Goal: Communication & Community: Connect with others

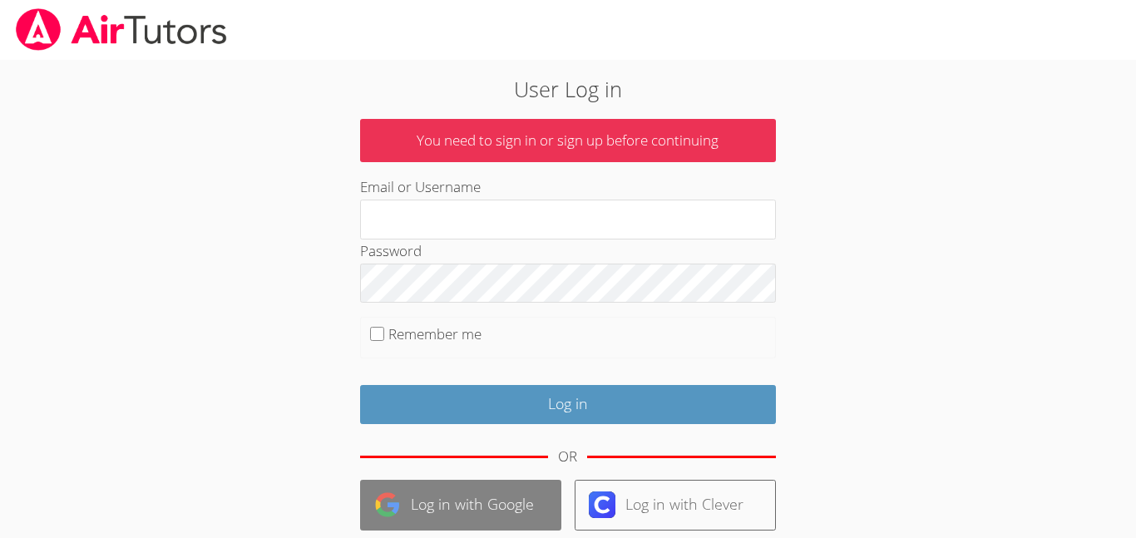
click at [448, 518] on link "Log in with Google" at bounding box center [460, 505] width 201 height 51
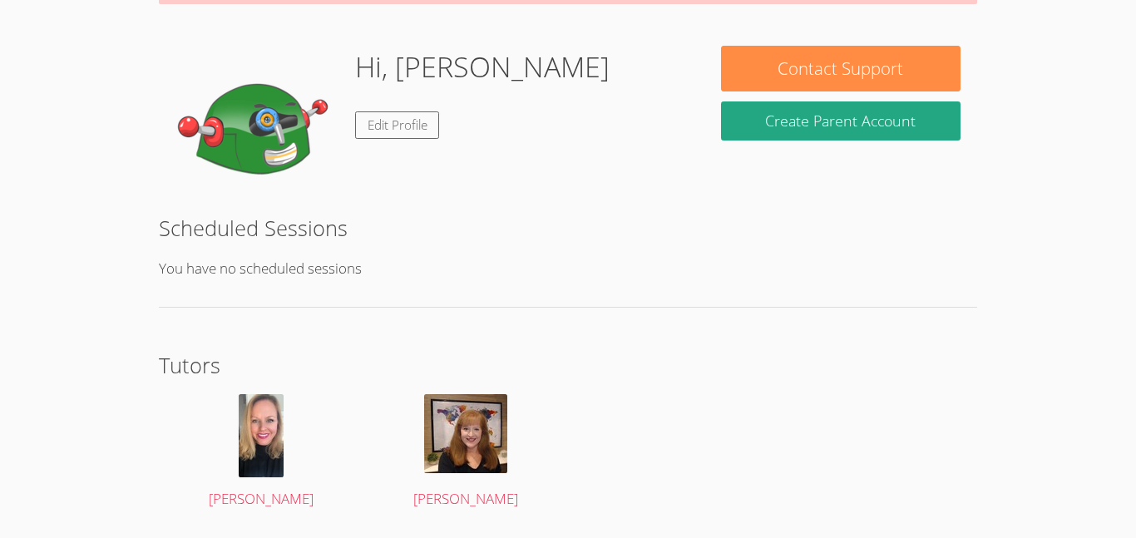
scroll to position [274, 0]
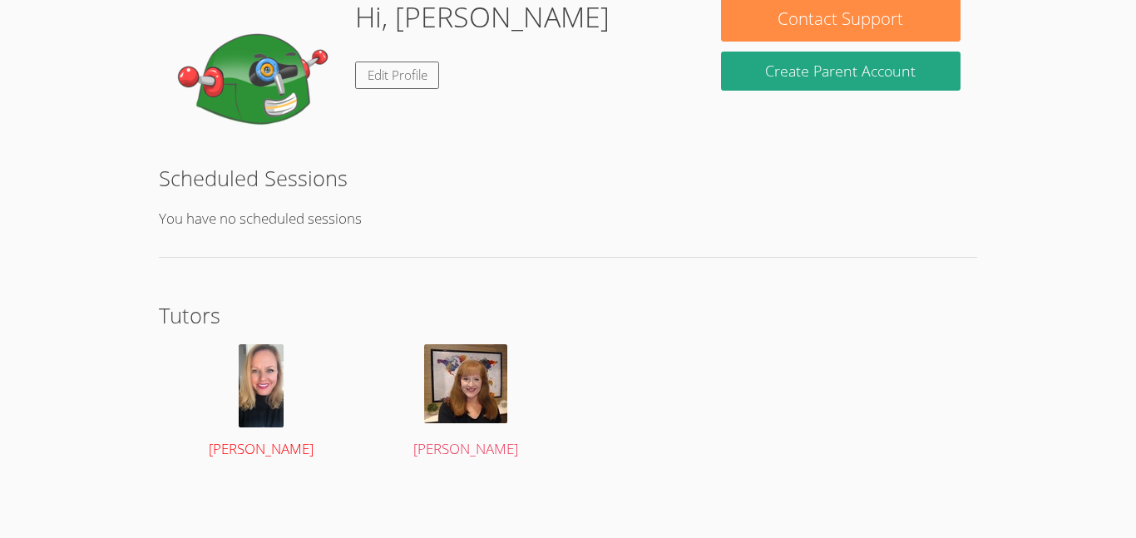
click at [269, 389] on img at bounding box center [261, 385] width 45 height 83
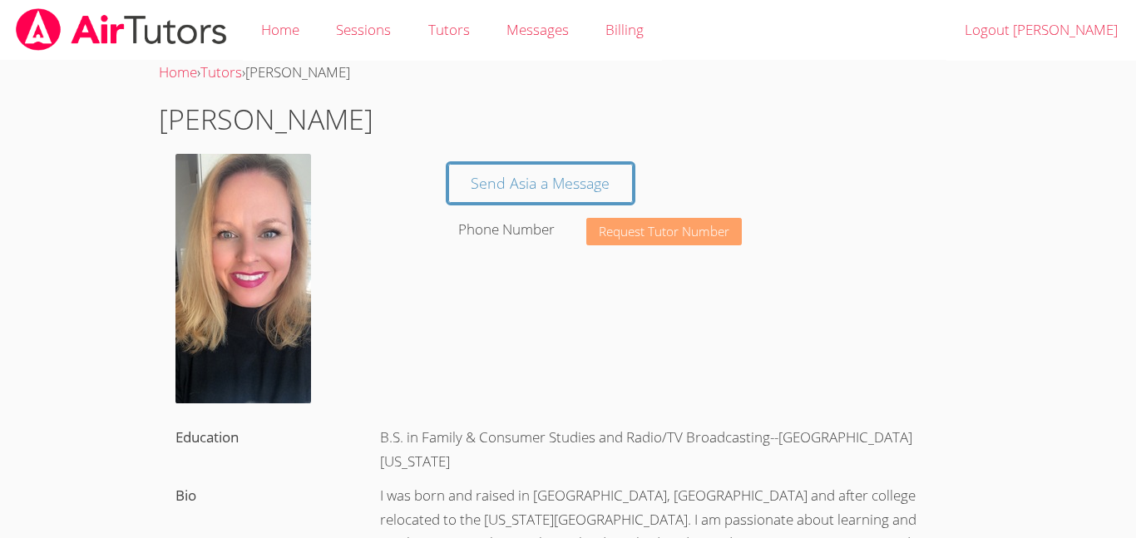
click at [658, 226] on span "Request Tutor Number" at bounding box center [664, 231] width 131 height 12
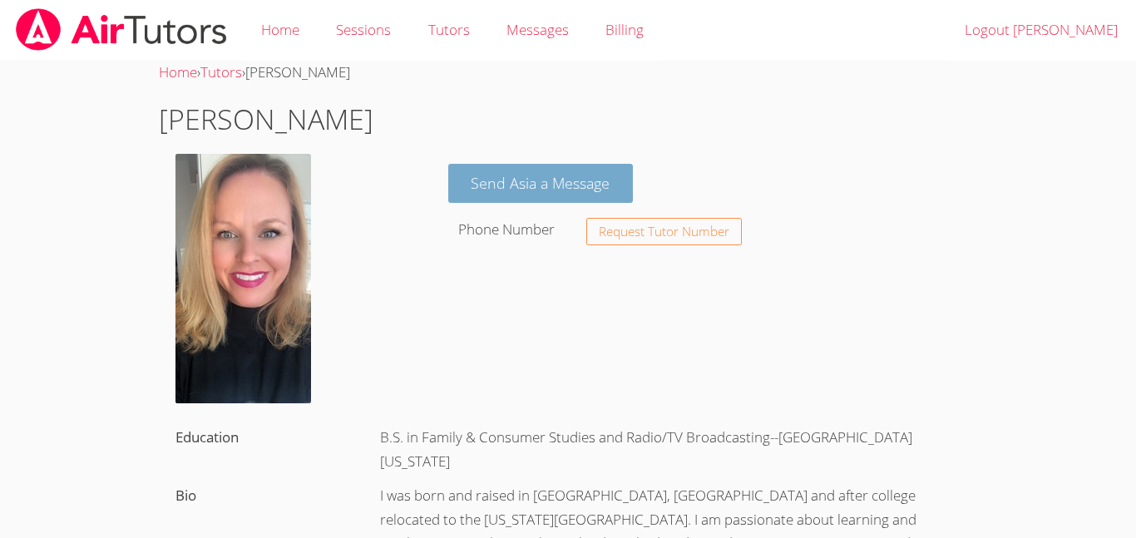
click at [572, 187] on link "Send Asia a Message" at bounding box center [541, 183] width 186 height 39
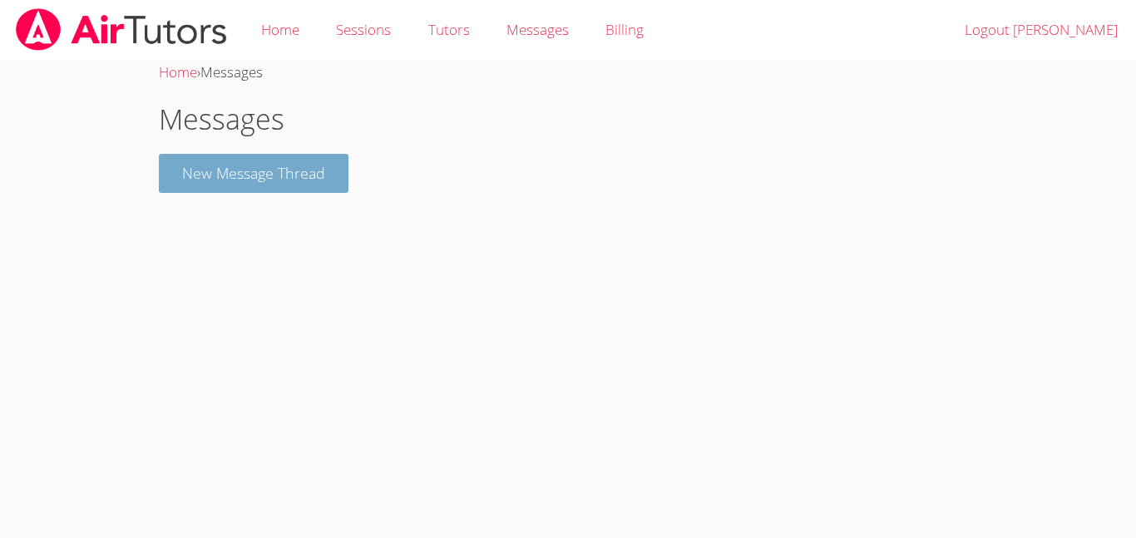
click at [259, 169] on button "New Message Thread" at bounding box center [254, 173] width 190 height 39
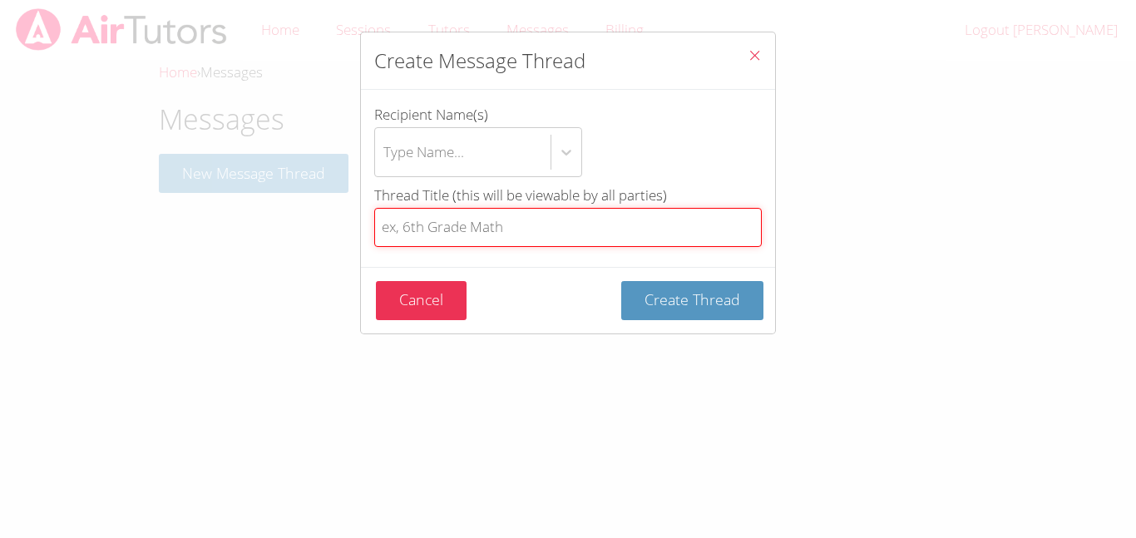
click at [530, 235] on input "Thread Title (this will be viewable by all parties)" at bounding box center [568, 227] width 388 height 39
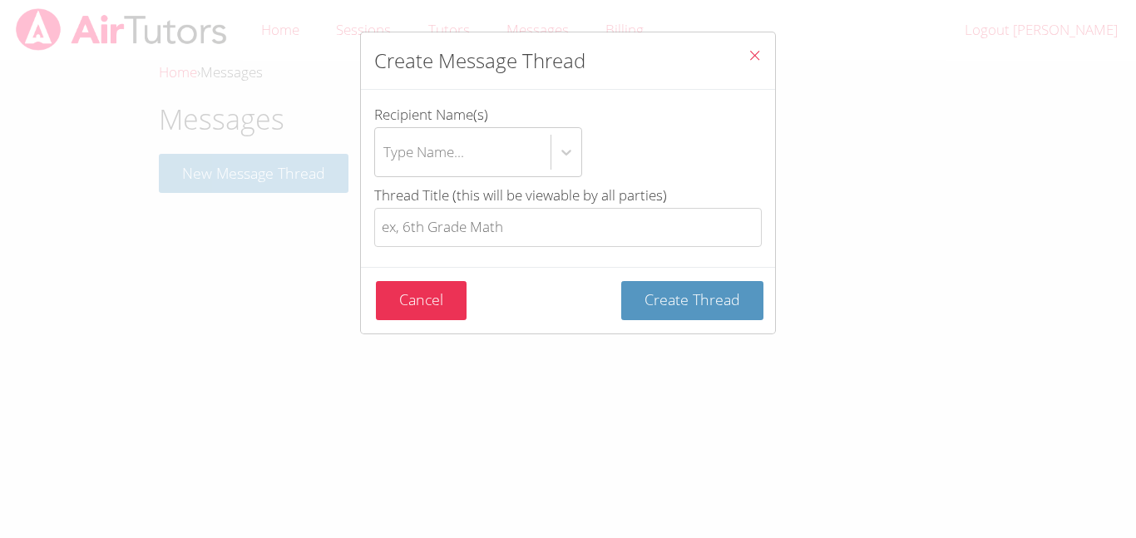
click at [755, 56] on icon "Close" at bounding box center [755, 55] width 14 height 14
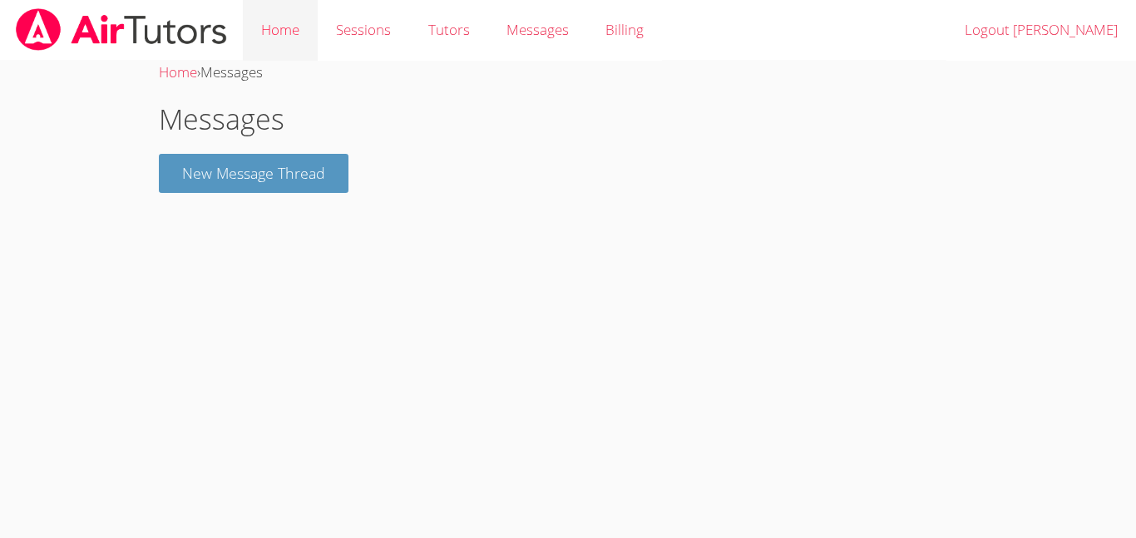
click at [302, 29] on link "Home" at bounding box center [280, 30] width 75 height 61
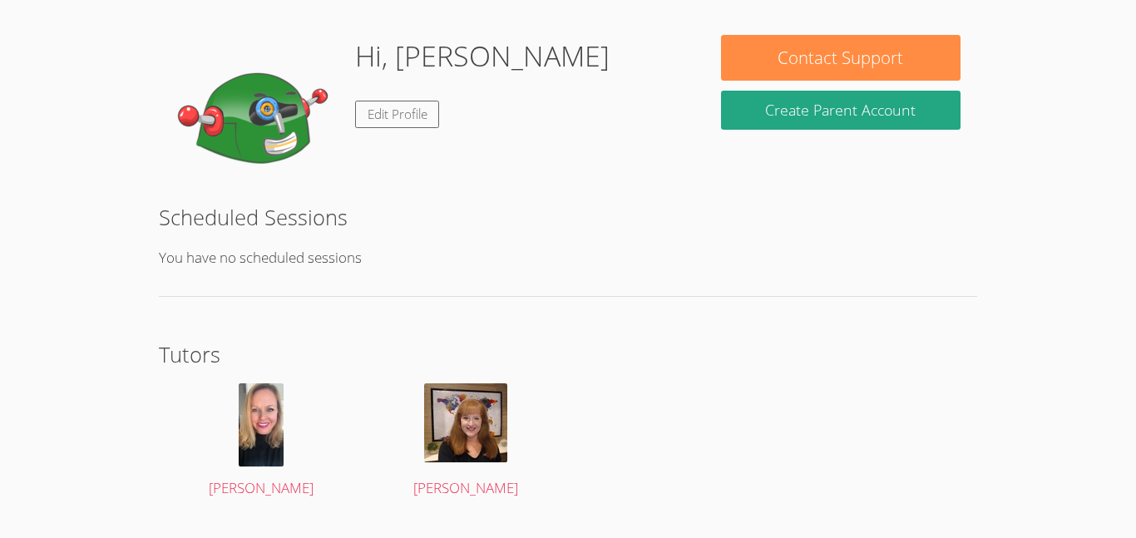
scroll to position [216, 0]
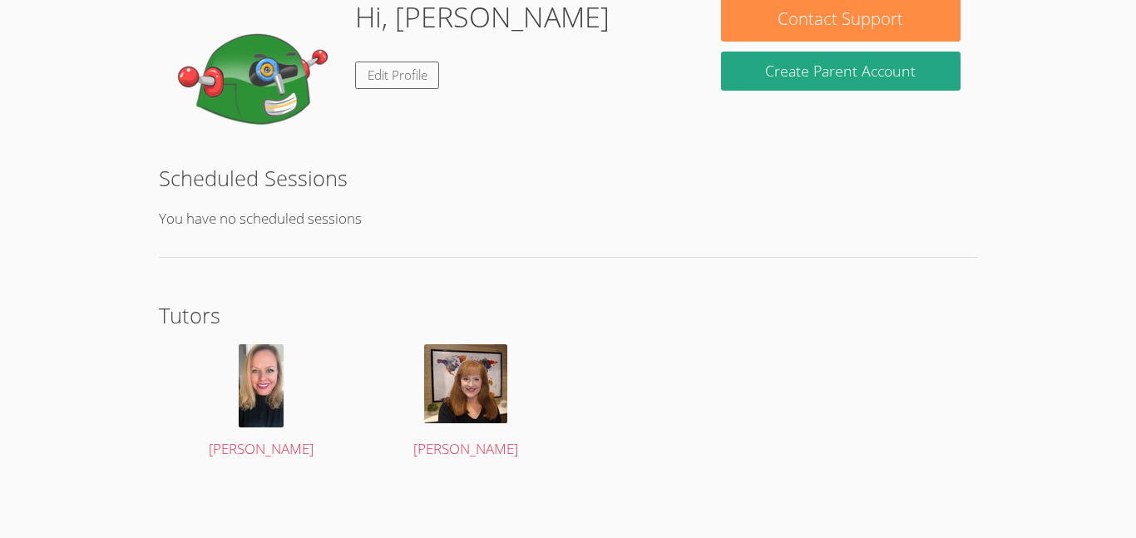
click at [473, 396] on img at bounding box center [465, 383] width 83 height 79
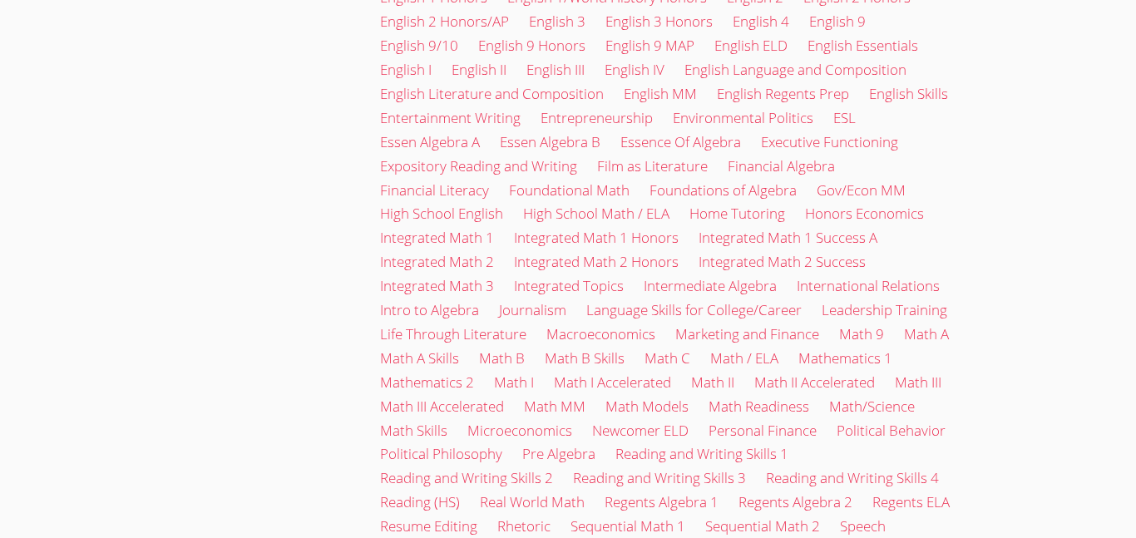
scroll to position [2572, 0]
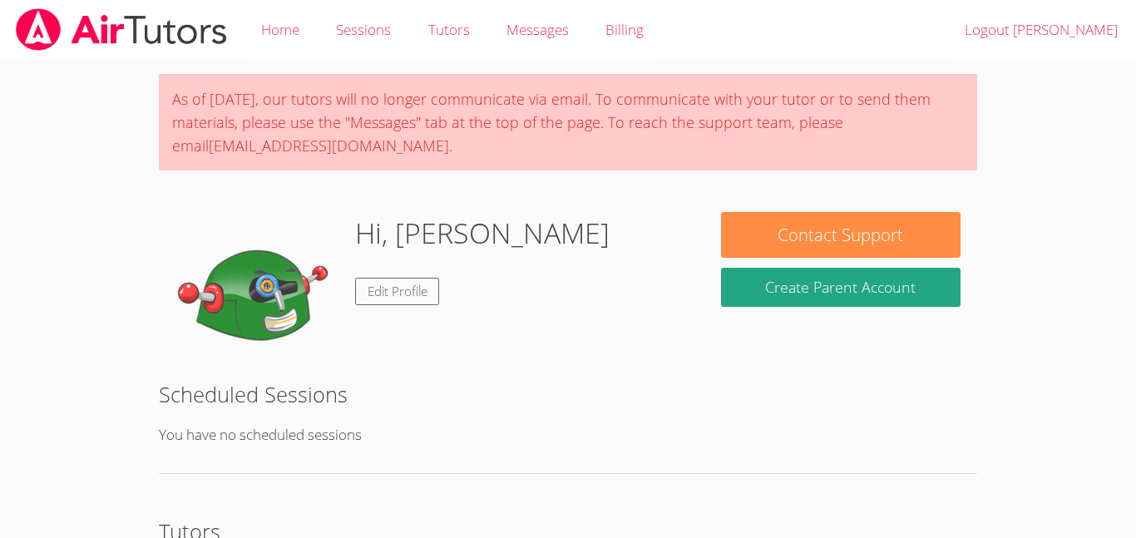
scroll to position [216, 0]
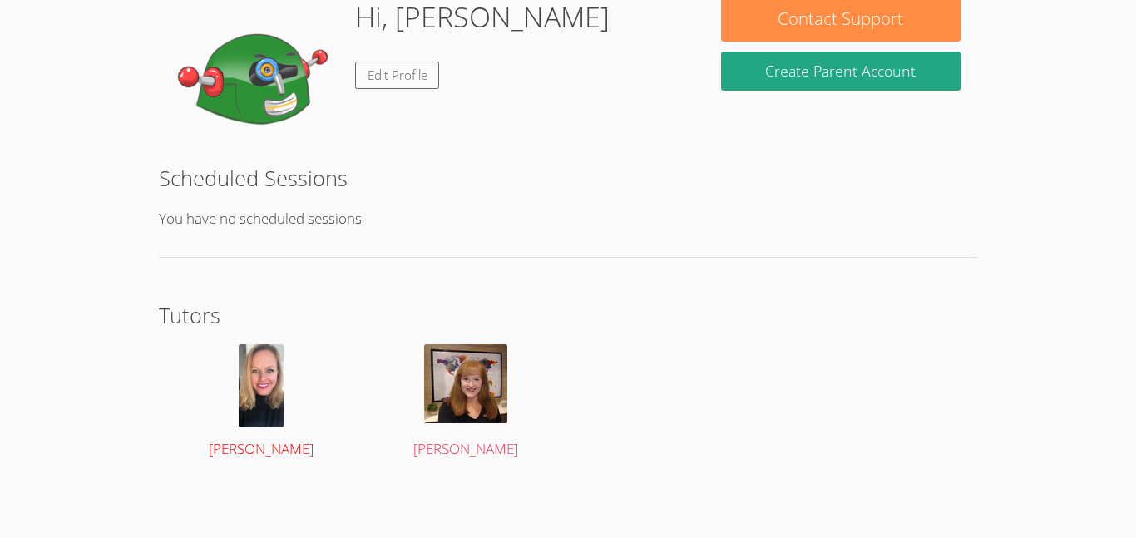
click at [254, 373] on img at bounding box center [261, 385] width 45 height 83
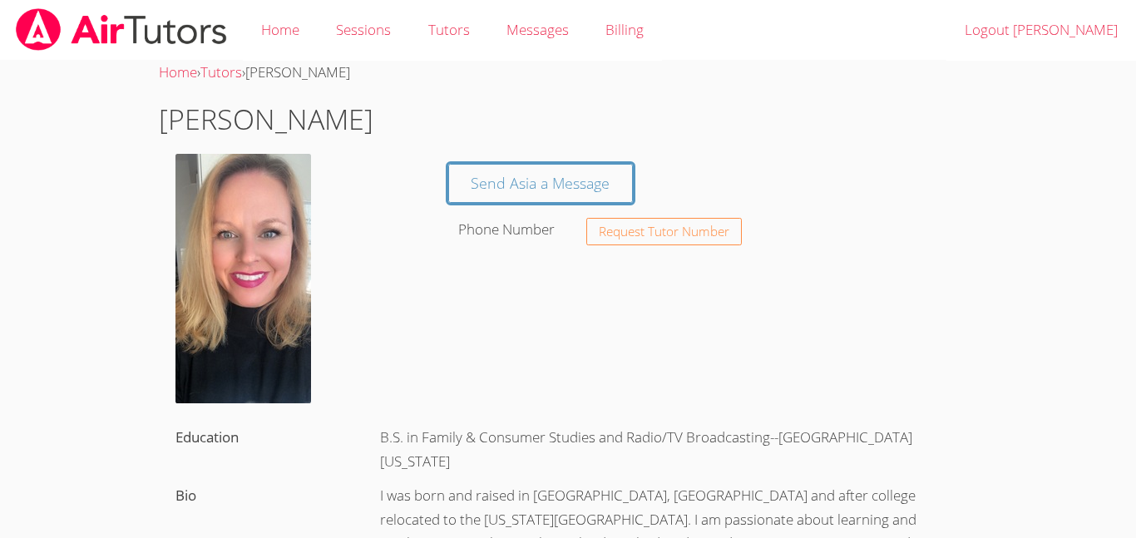
click at [200, 443] on label "Education" at bounding box center [207, 437] width 63 height 19
click at [196, 321] on img at bounding box center [244, 279] width 136 height 250
click at [522, 232] on label "Phone Number" at bounding box center [506, 229] width 97 height 19
click at [621, 232] on span "Request Tutor Number" at bounding box center [664, 231] width 131 height 12
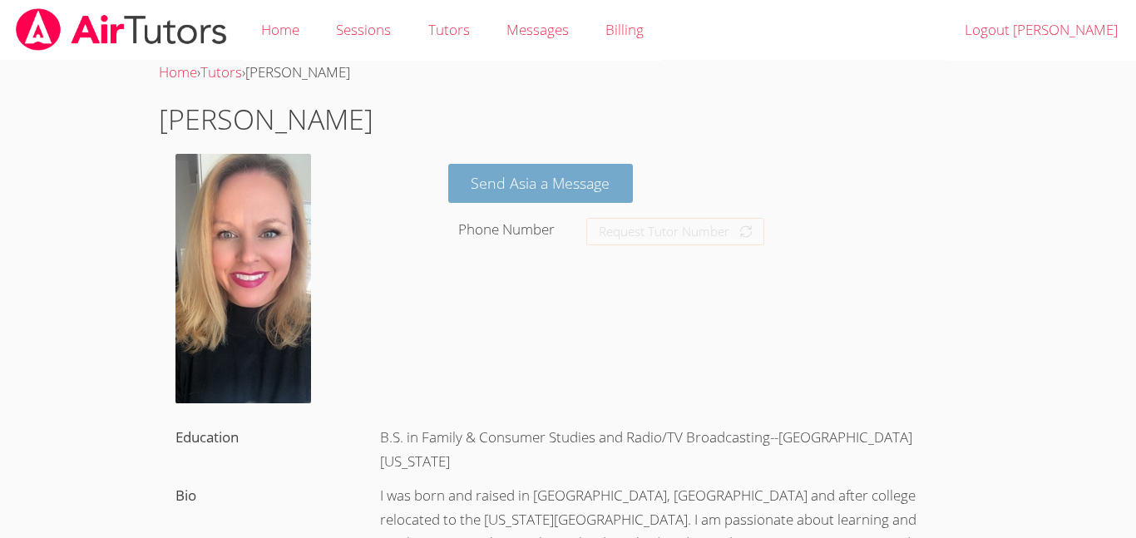
click at [558, 198] on link "Send Asia a Message" at bounding box center [541, 183] width 186 height 39
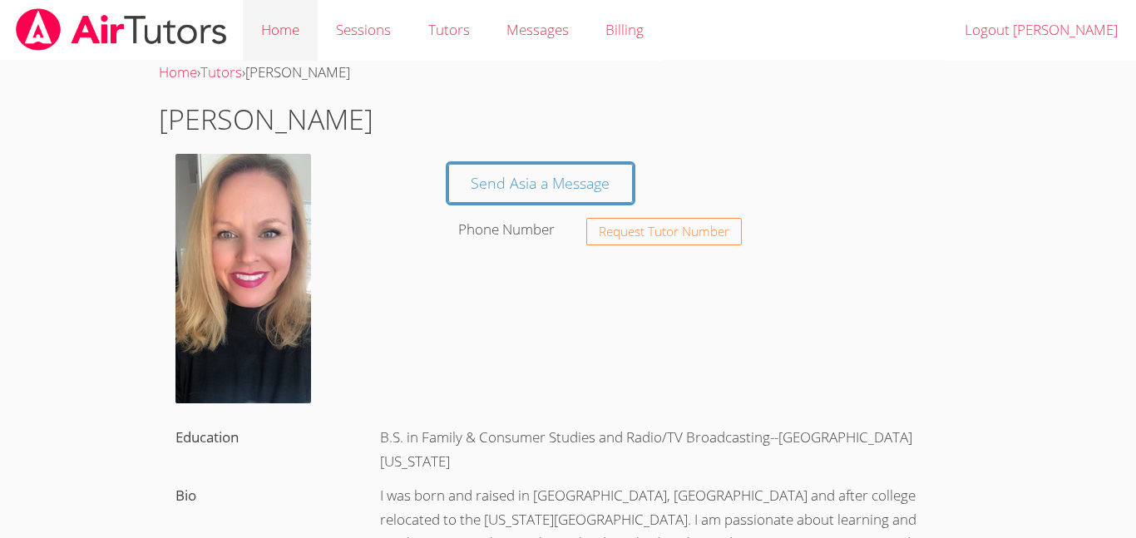
click at [289, 22] on link "Home" at bounding box center [280, 30] width 75 height 61
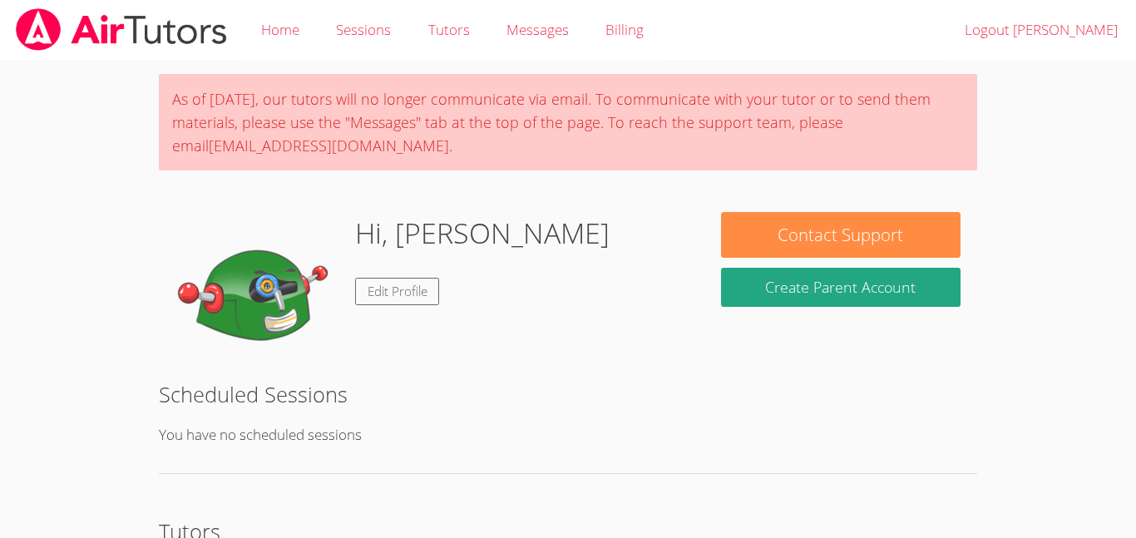
scroll to position [216, 0]
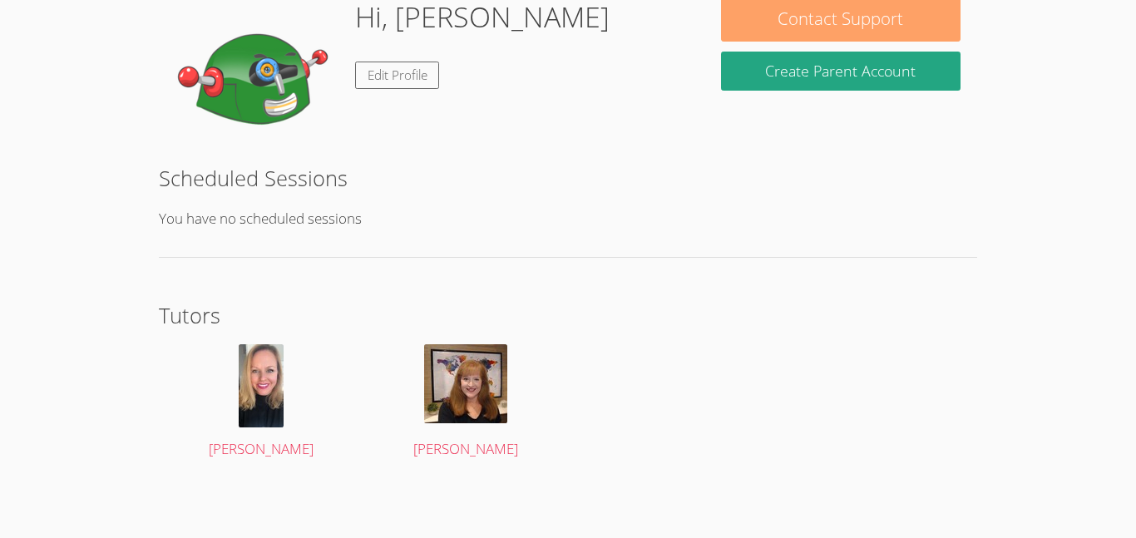
click at [833, 24] on button "Contact Support" at bounding box center [841, 19] width 240 height 46
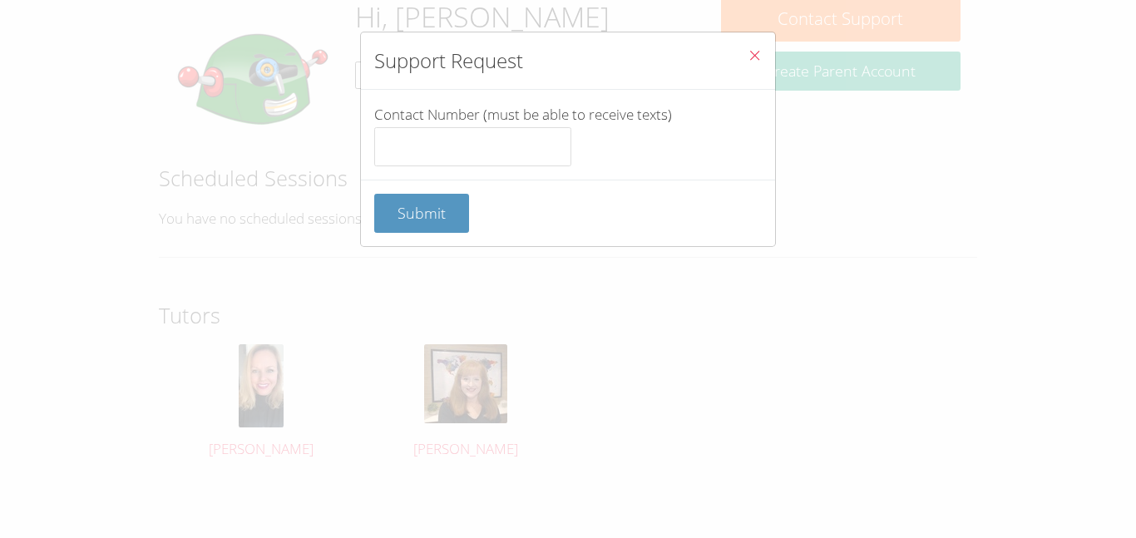
click at [756, 50] on icon "Close" at bounding box center [755, 55] width 14 height 14
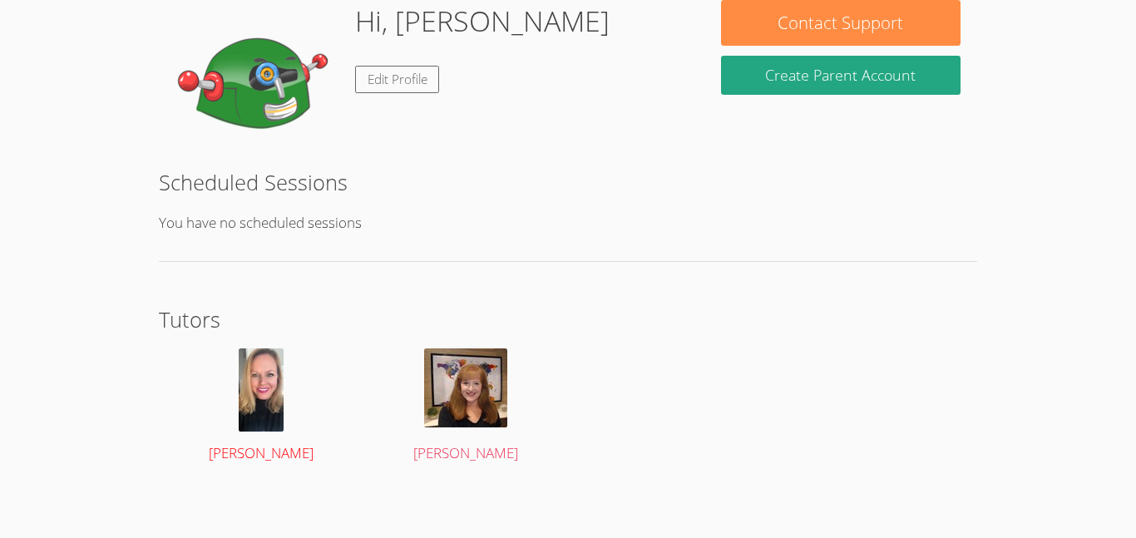
click at [255, 363] on img at bounding box center [261, 390] width 45 height 83
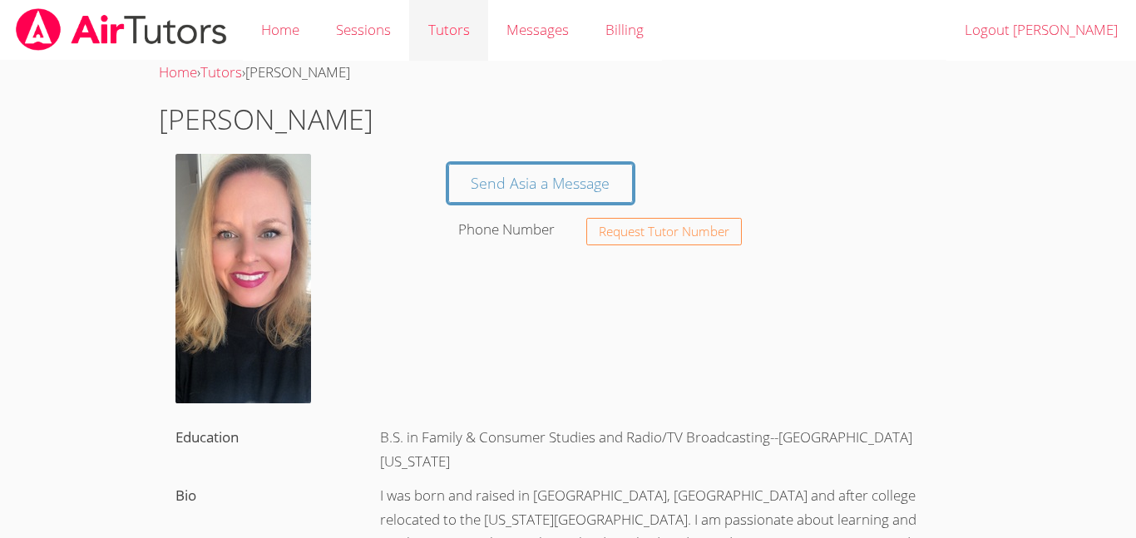
click at [456, 30] on link "Tutors" at bounding box center [448, 30] width 78 height 61
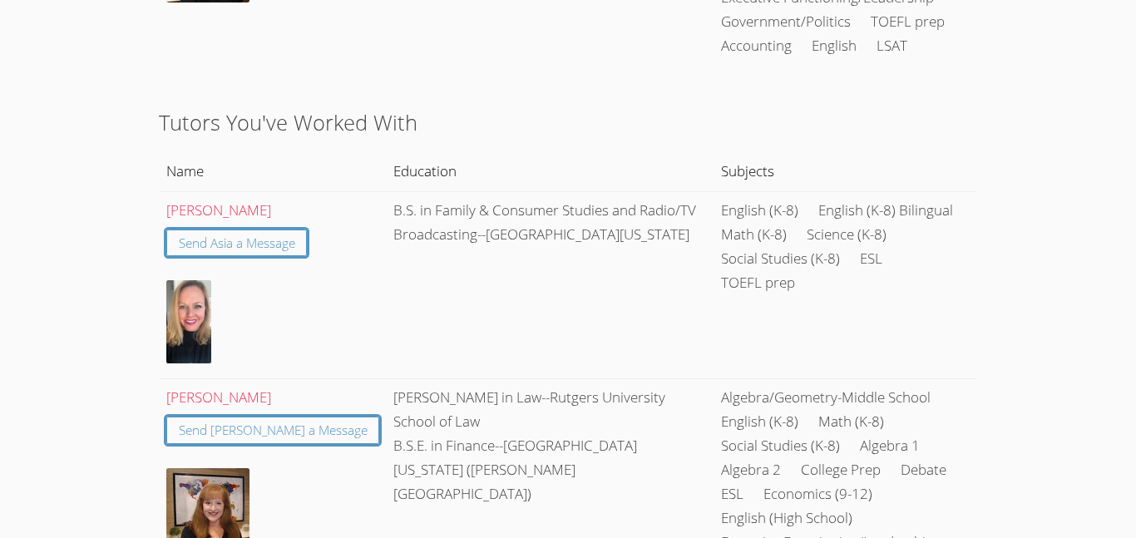
scroll to position [640, 0]
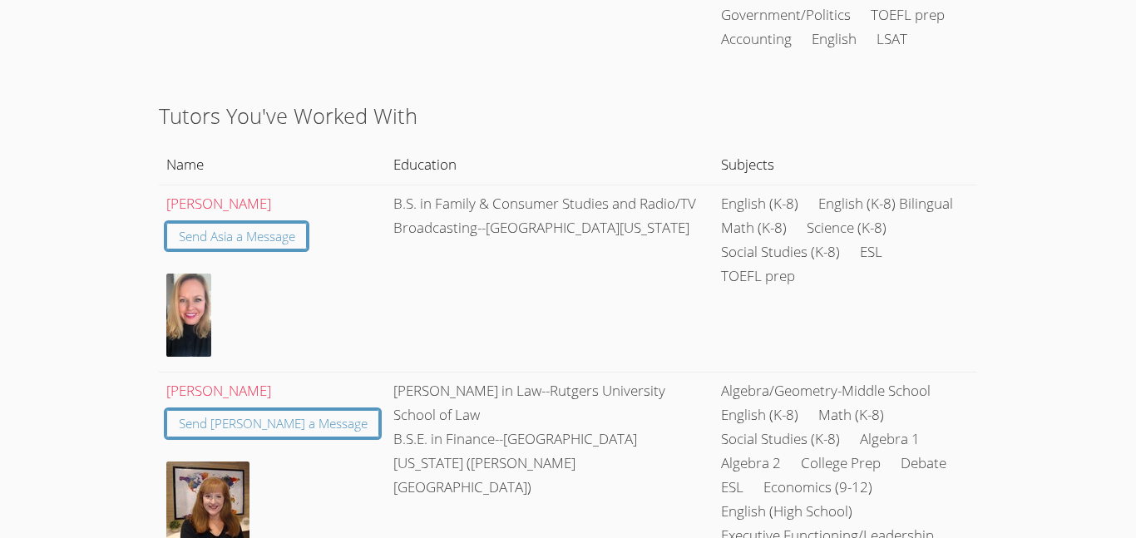
click at [183, 283] on img at bounding box center [188, 315] width 45 height 83
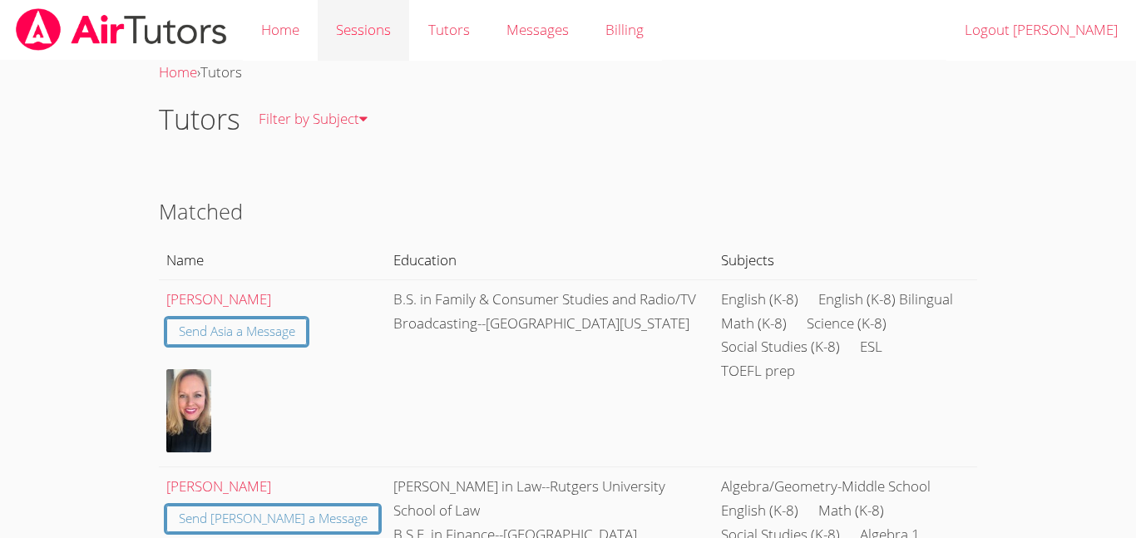
click at [382, 47] on link "Sessions" at bounding box center [364, 30] width 92 height 61
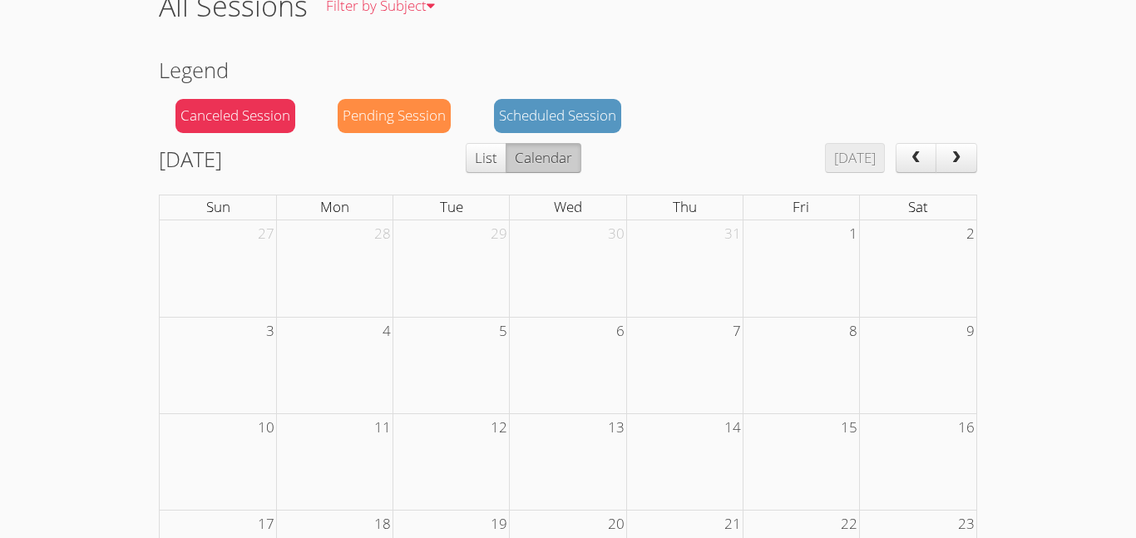
scroll to position [114, 0]
click at [537, 118] on div "Scheduled Session" at bounding box center [557, 115] width 127 height 34
click at [573, 152] on button "Calendar" at bounding box center [544, 157] width 76 height 30
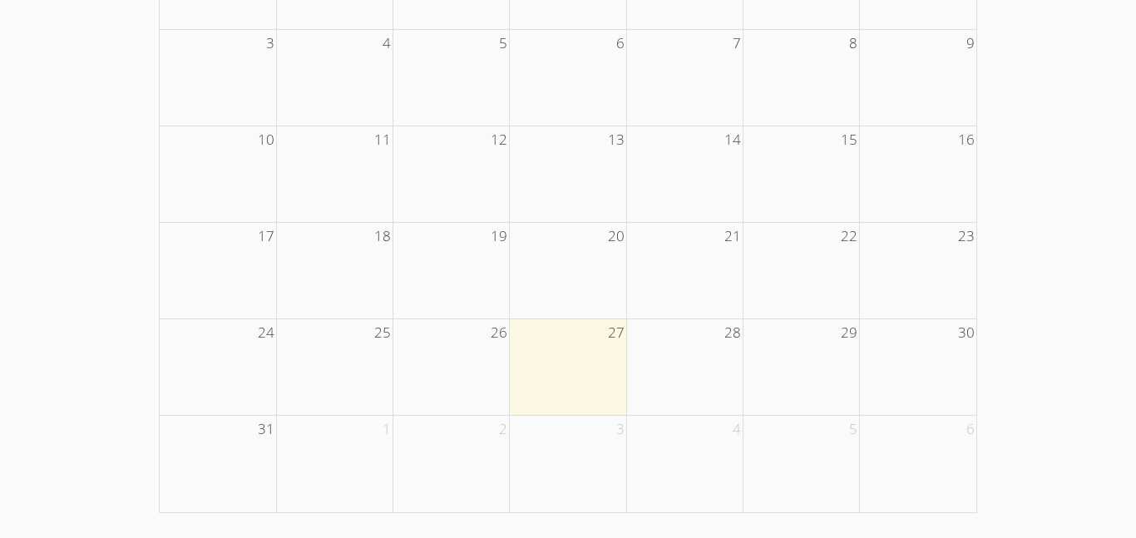
scroll to position [0, 0]
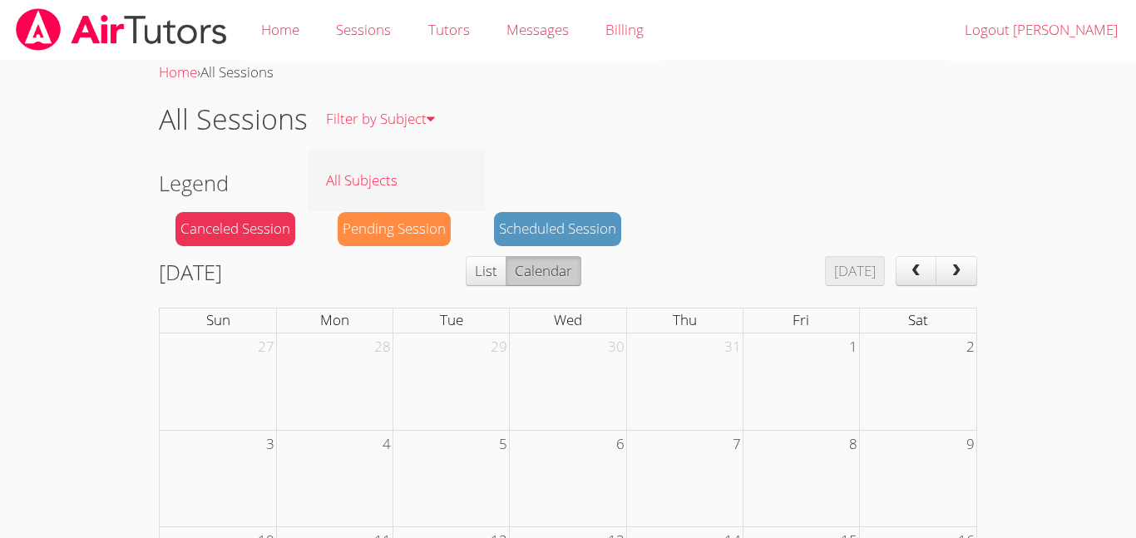
click at [404, 150] on link "All Subjects" at bounding box center [396, 180] width 177 height 61
click at [314, 35] on link "Home" at bounding box center [280, 30] width 75 height 61
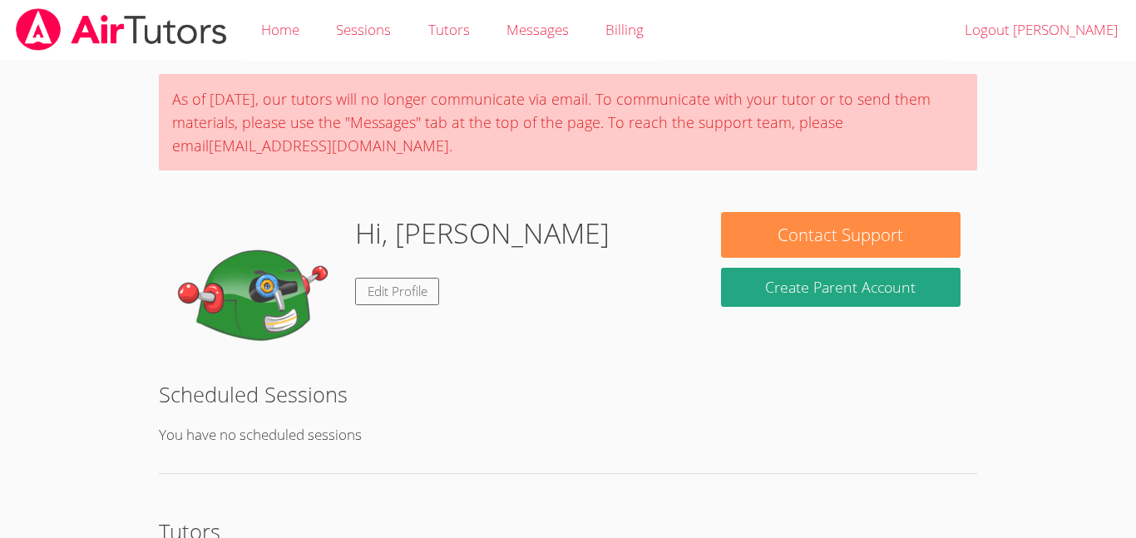
scroll to position [216, 0]
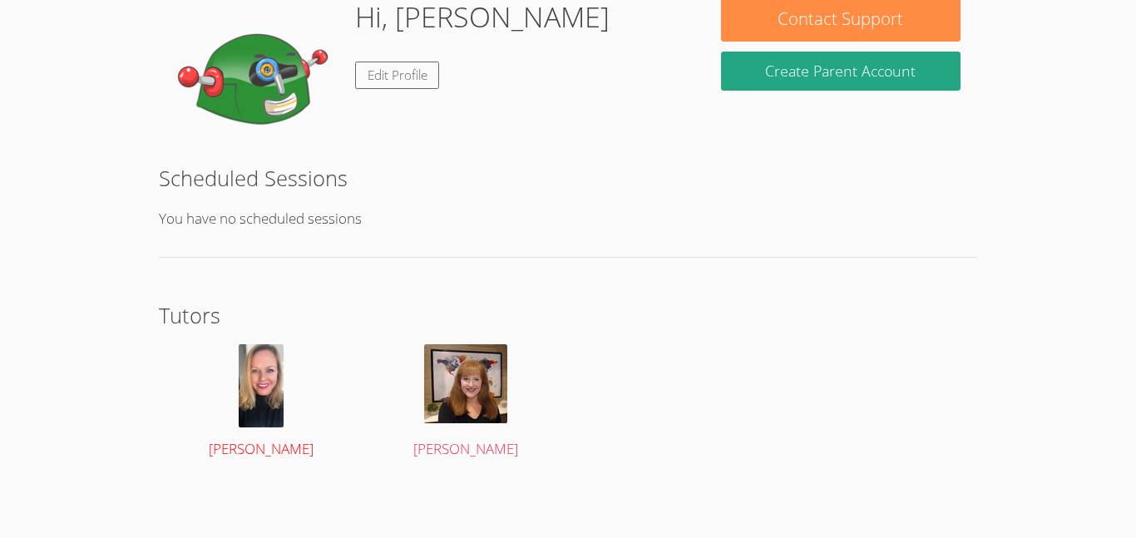
click at [289, 401] on div at bounding box center [262, 385] width 172 height 83
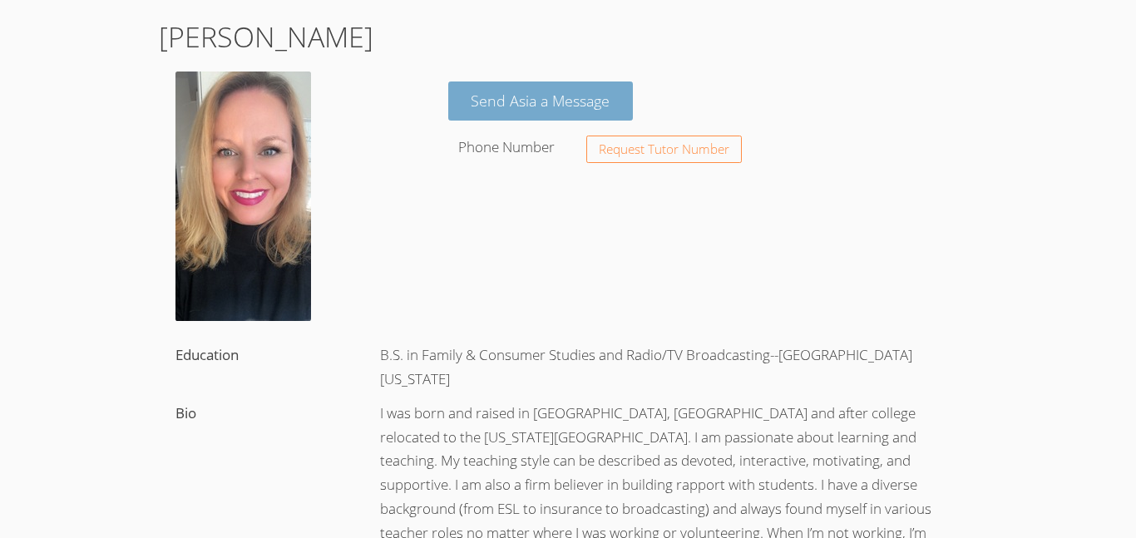
scroll to position [80, 0]
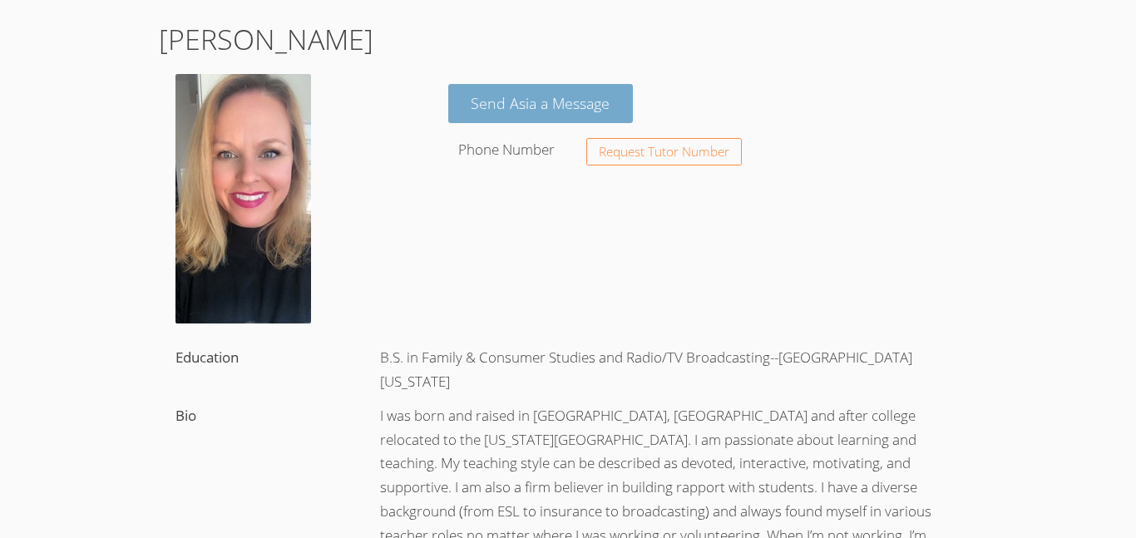
click at [517, 115] on link "Send Asia a Message" at bounding box center [541, 103] width 186 height 39
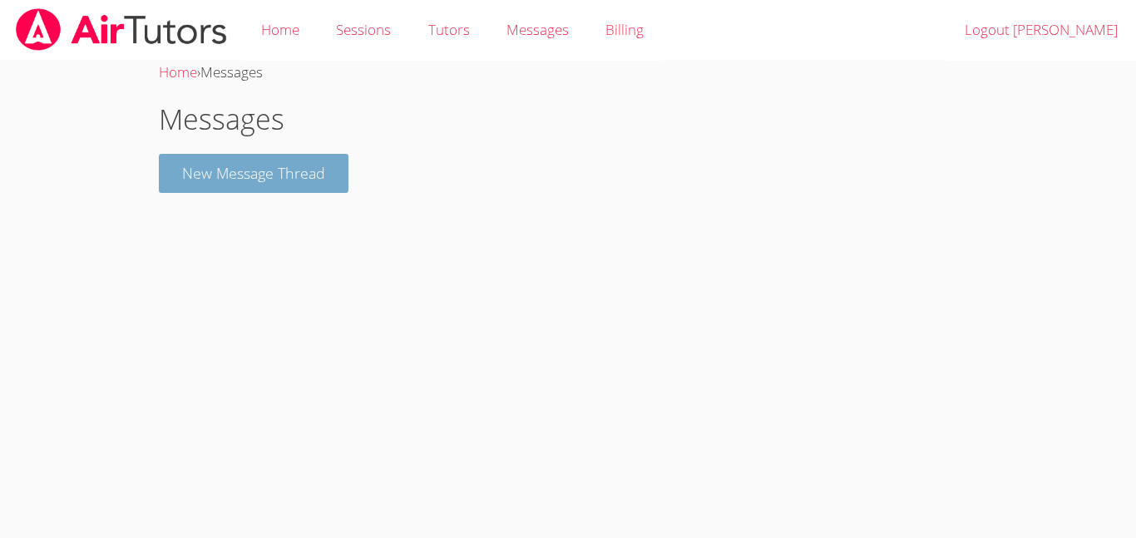
click at [297, 181] on button "New Message Thread" at bounding box center [254, 173] width 190 height 39
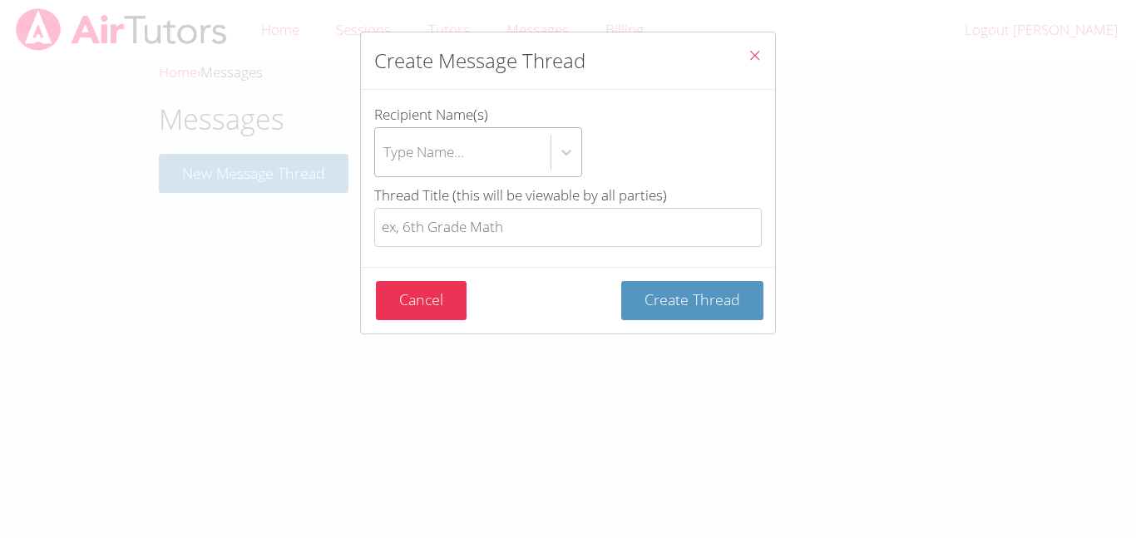
click at [473, 161] on div "Type Name..." at bounding box center [463, 152] width 176 height 48
click at [385, 161] on input "Recipient Name(s) Type Name..." at bounding box center [385, 152] width 2 height 38
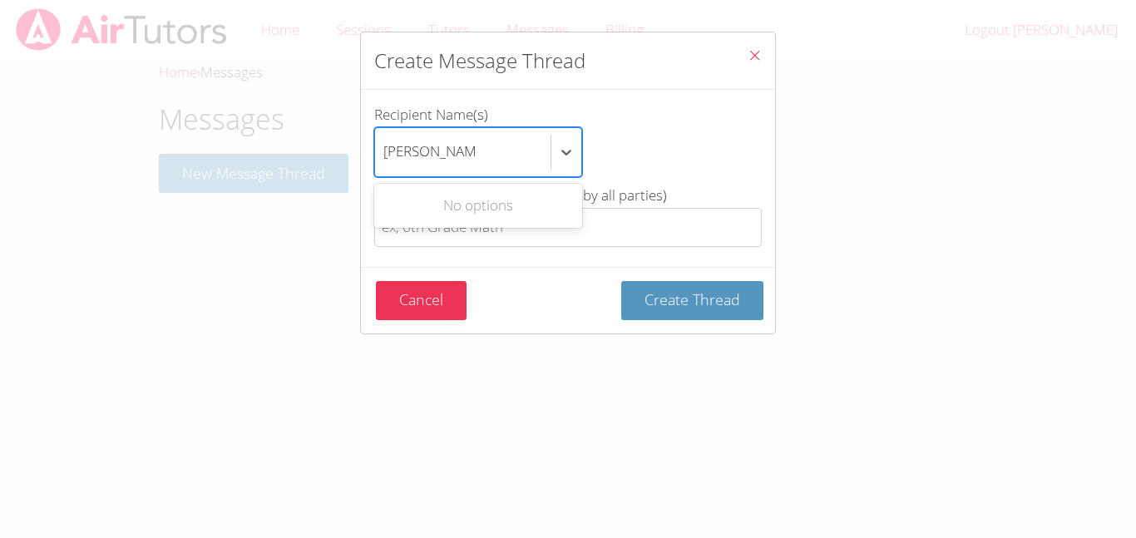
type input "[PERSON_NAME]"
click at [624, 146] on div "Use Up and Down to choose options, press Enter to select the currently focused …" at bounding box center [568, 152] width 388 height 50
click at [478, 146] on input "[PERSON_NAME]" at bounding box center [431, 152] width 94 height 38
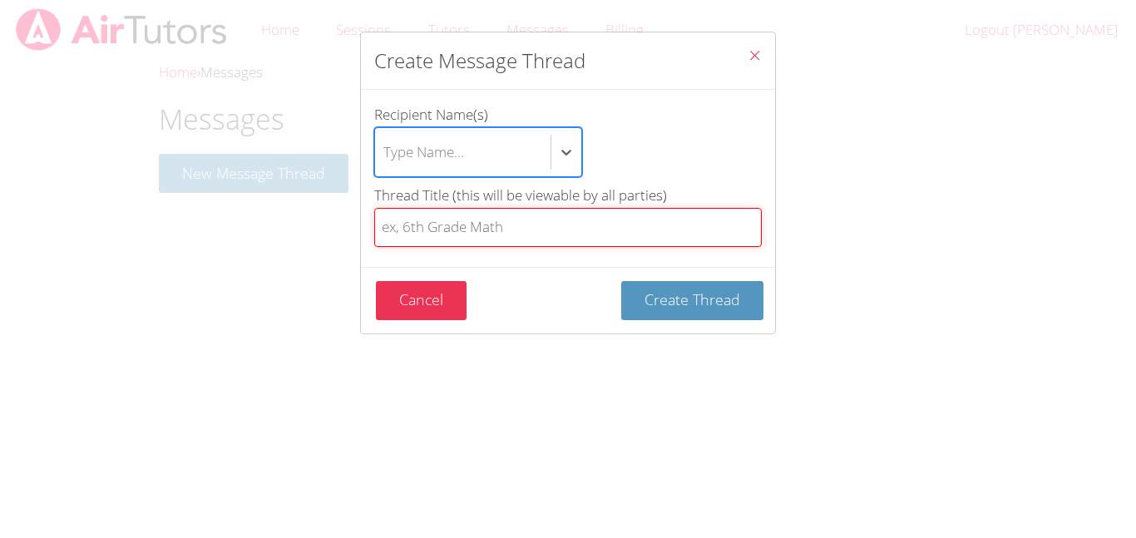
click at [552, 220] on input "Thread Title (this will be viewable by all parties)" at bounding box center [568, 227] width 388 height 39
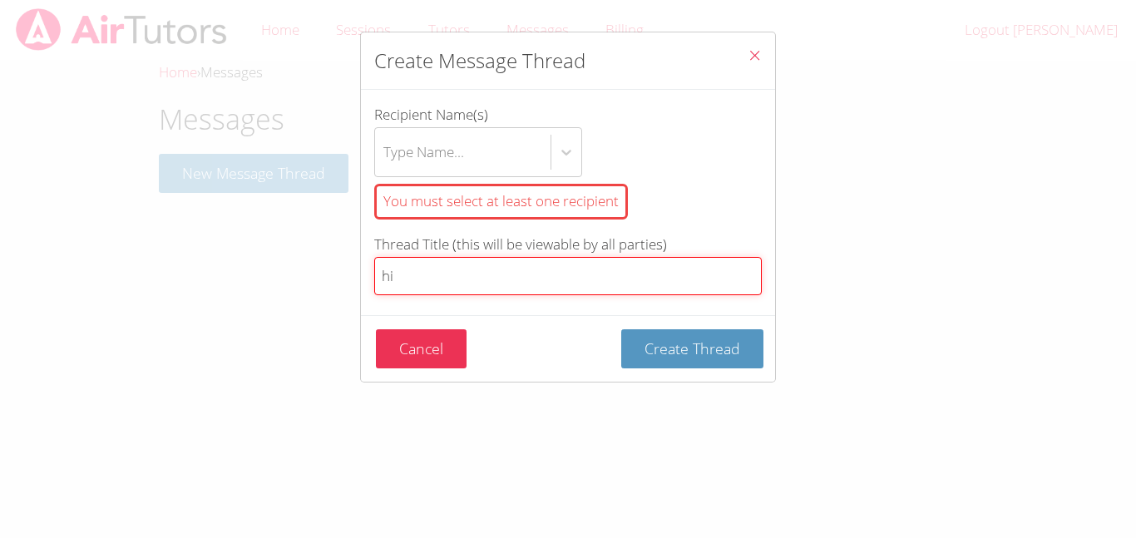
type input "hi"
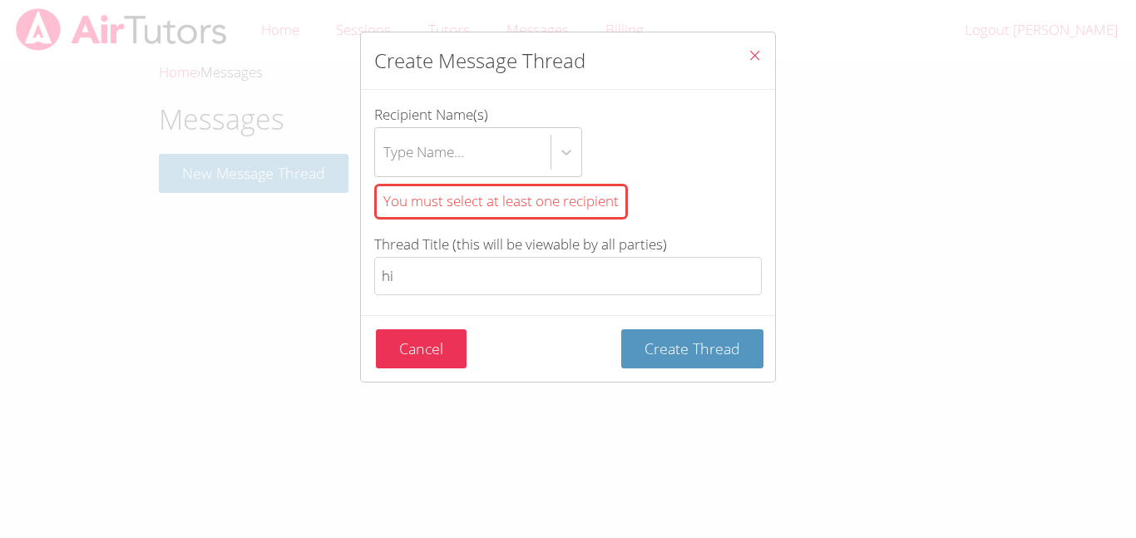
click at [591, 188] on div "You must select at least one recipient" at bounding box center [501, 202] width 254 height 36
click at [385, 171] on input "Recipient Name(s) Type Name... You must select at least one recipient" at bounding box center [385, 152] width 2 height 38
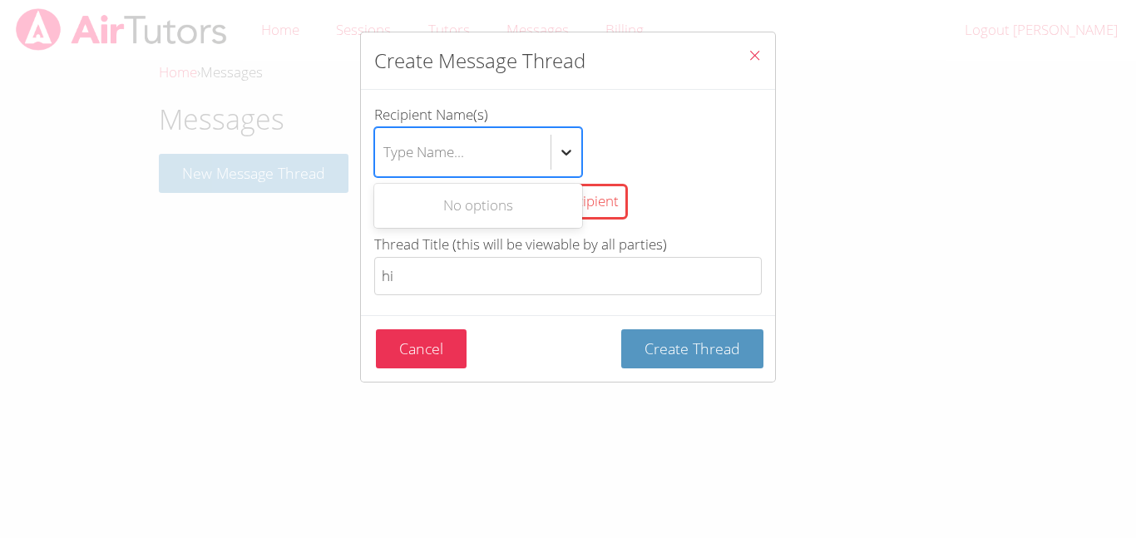
click at [575, 152] on div "btn solid blue btn-info" at bounding box center [567, 152] width 30 height 30
click at [385, 152] on input "Recipient Name(s) Use Up and Down to choose options, press Enter to select the …" at bounding box center [385, 152] width 2 height 38
click at [156, 237] on div "Create Message Thread Recipient Name(s) Use Up and Down to choose options, pres…" at bounding box center [568, 269] width 1136 height 538
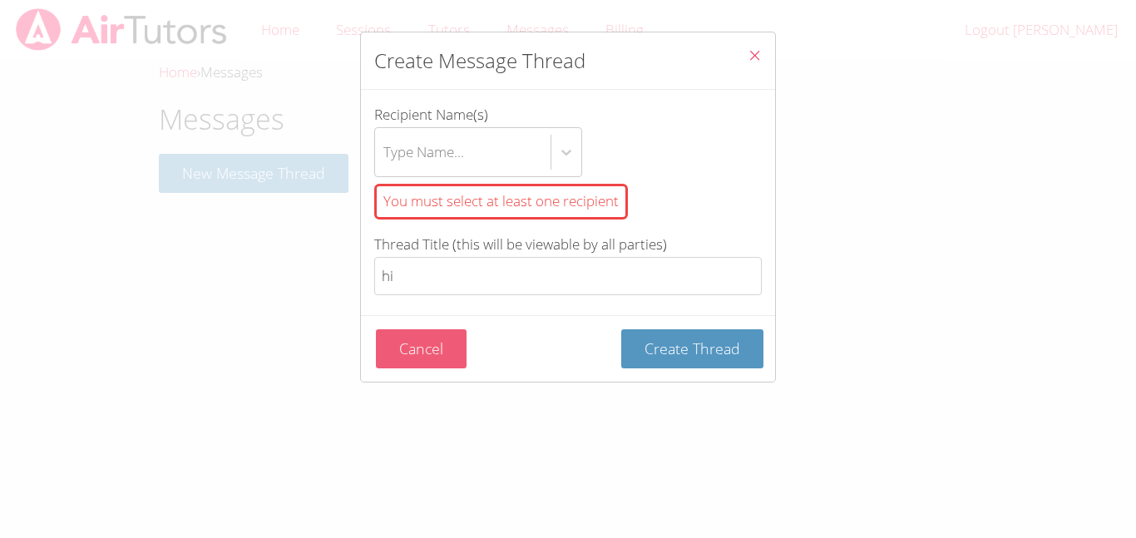
click at [413, 354] on button "Cancel" at bounding box center [421, 348] width 91 height 39
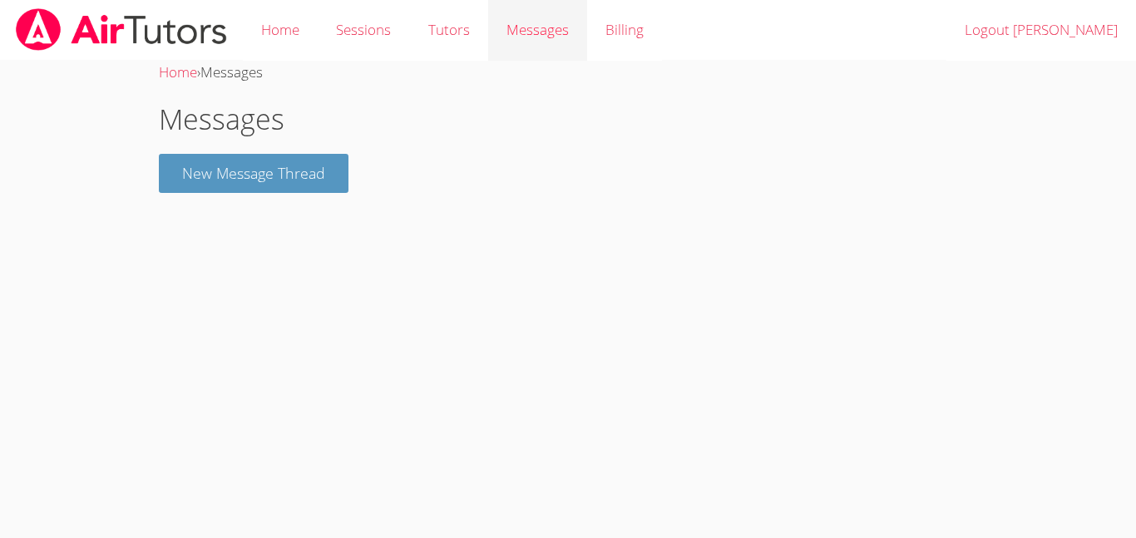
click at [531, 24] on span "Messages" at bounding box center [538, 29] width 62 height 19
click at [277, 19] on link "Home" at bounding box center [280, 30] width 75 height 61
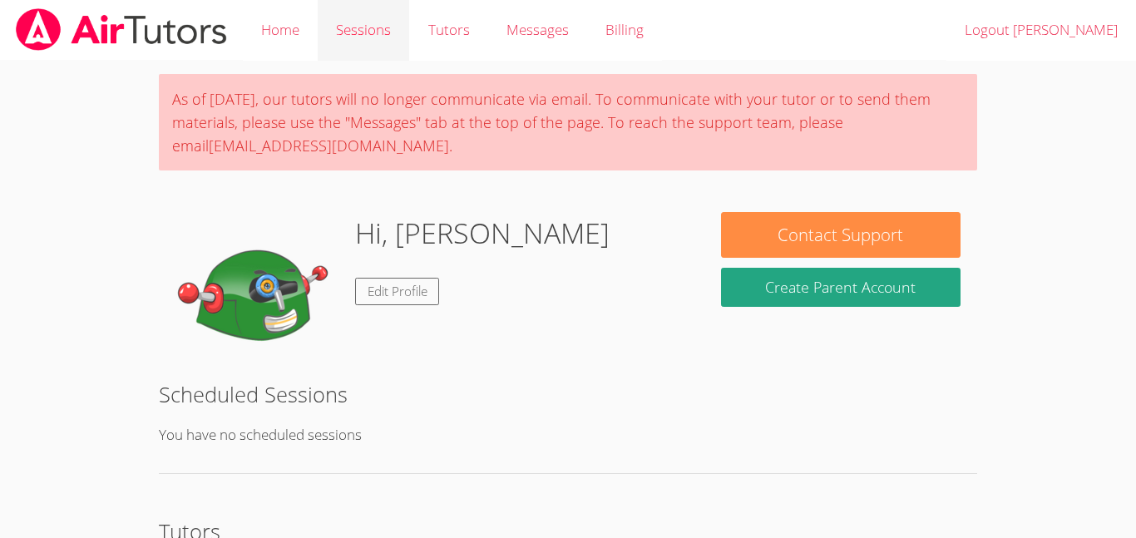
click at [376, 52] on link "Sessions" at bounding box center [364, 30] width 92 height 61
